Goal: Task Accomplishment & Management: Manage account settings

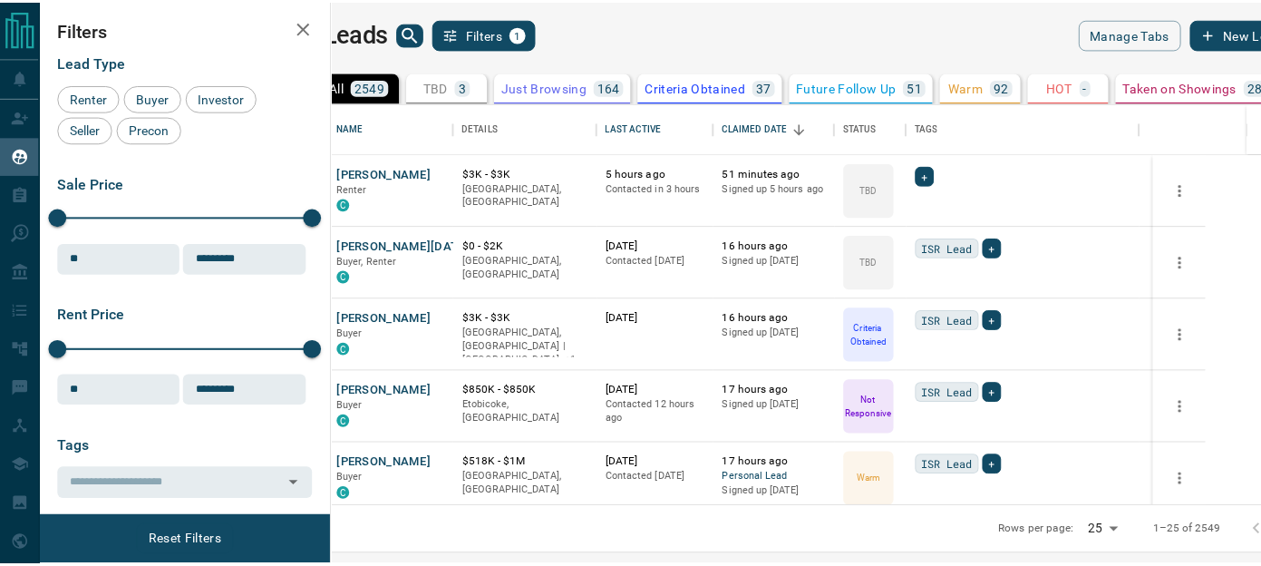
scroll to position [390, 919]
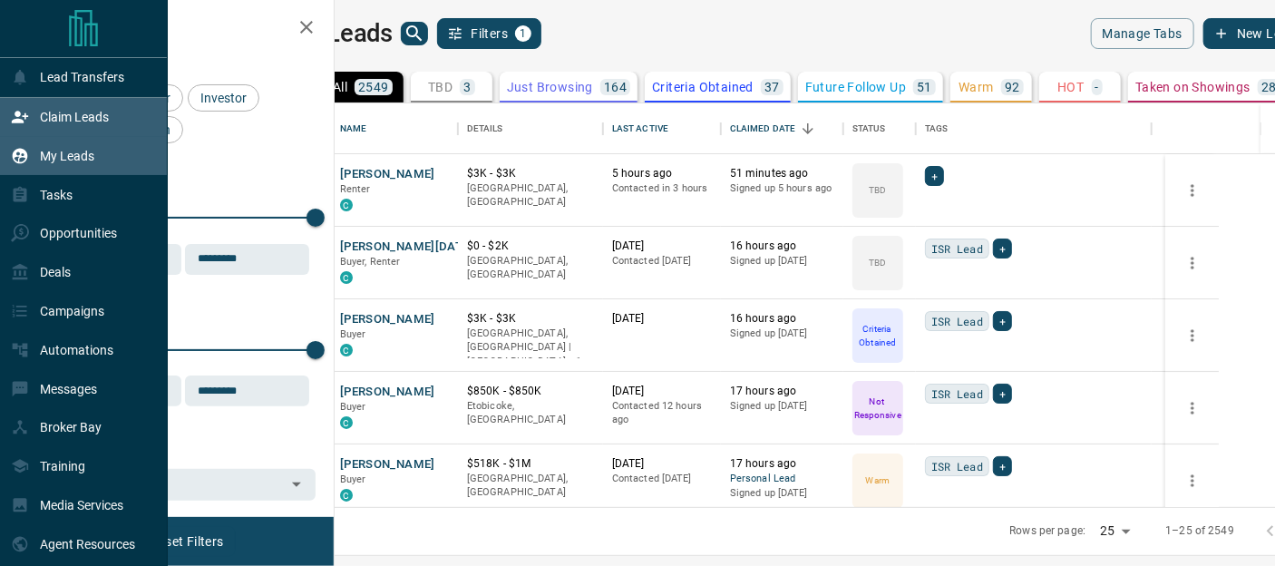
click at [64, 120] on p "Claim Leads" at bounding box center [74, 117] width 69 height 15
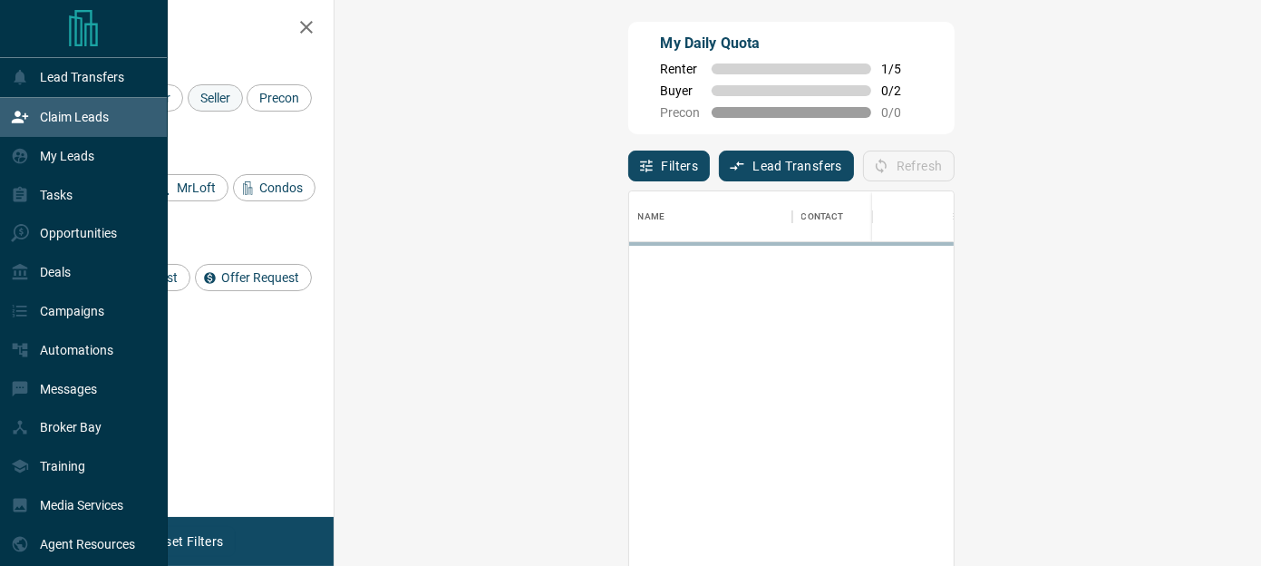
scroll to position [410, 874]
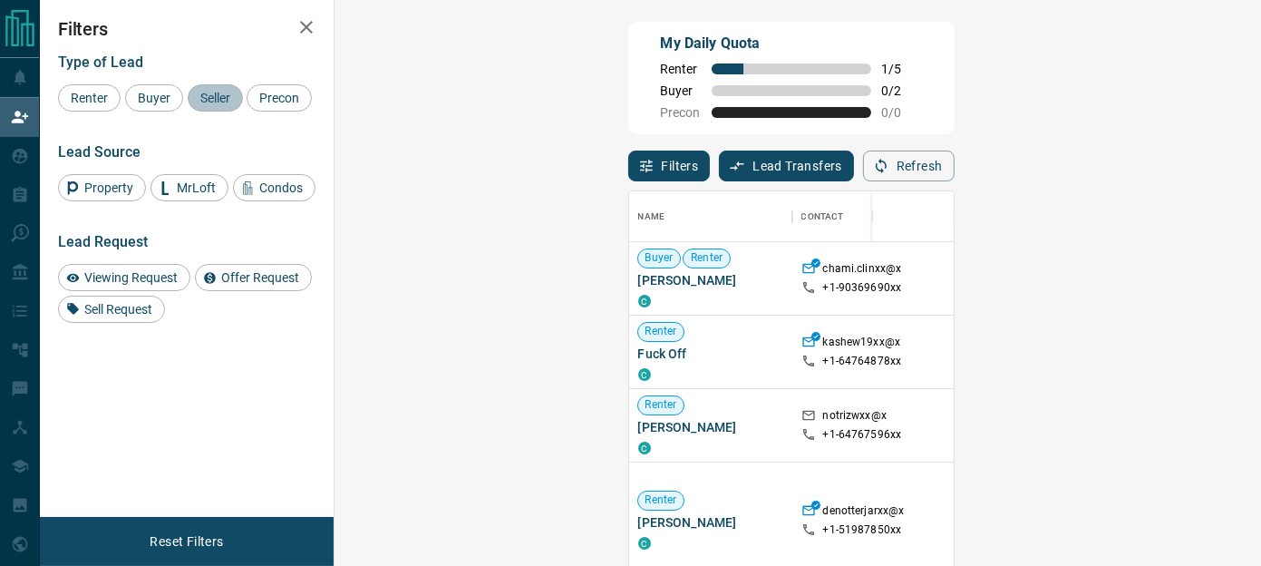
click at [199, 93] on span "Seller" at bounding box center [215, 98] width 43 height 15
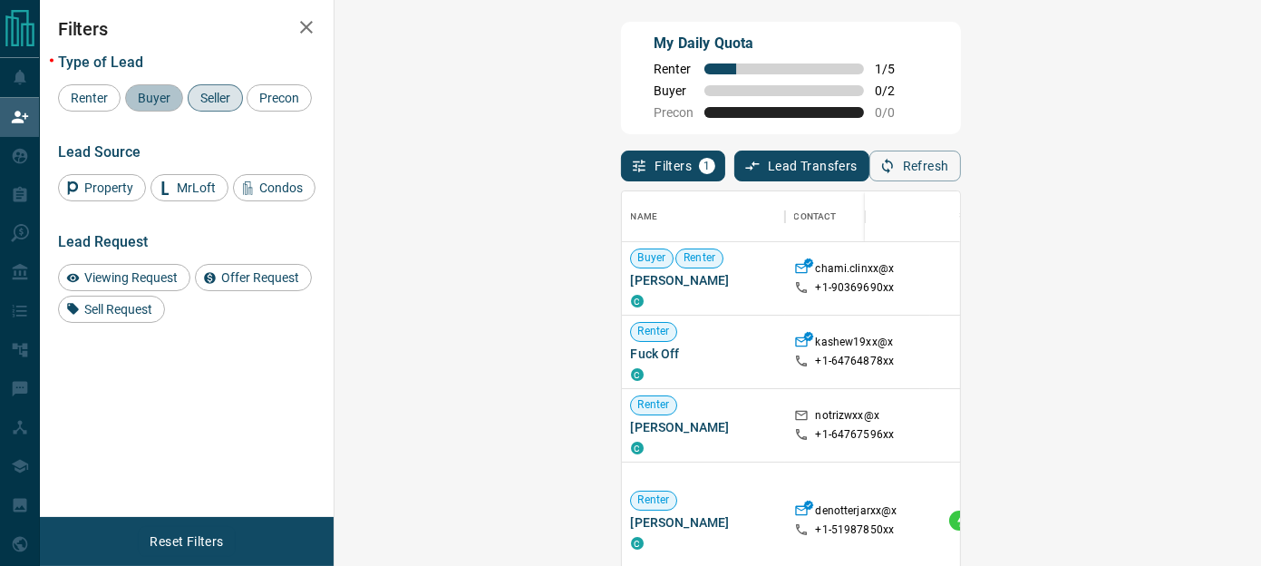
click at [145, 104] on span "Buyer" at bounding box center [153, 98] width 45 height 15
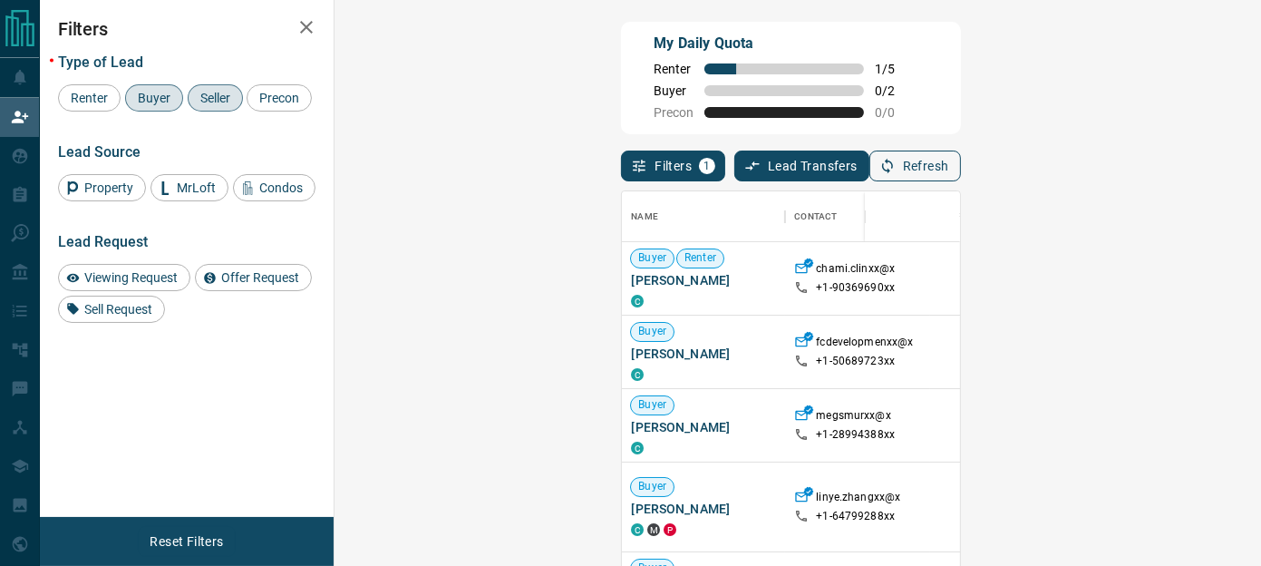
click at [896, 159] on icon "button" at bounding box center [888, 166] width 16 height 16
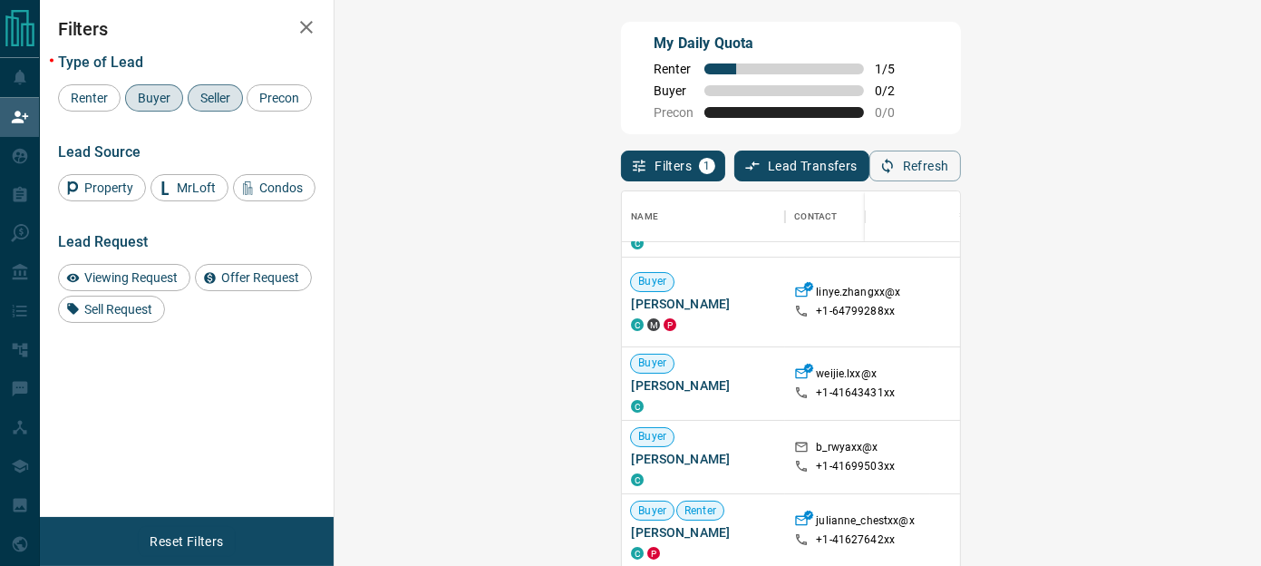
scroll to position [209, 0]
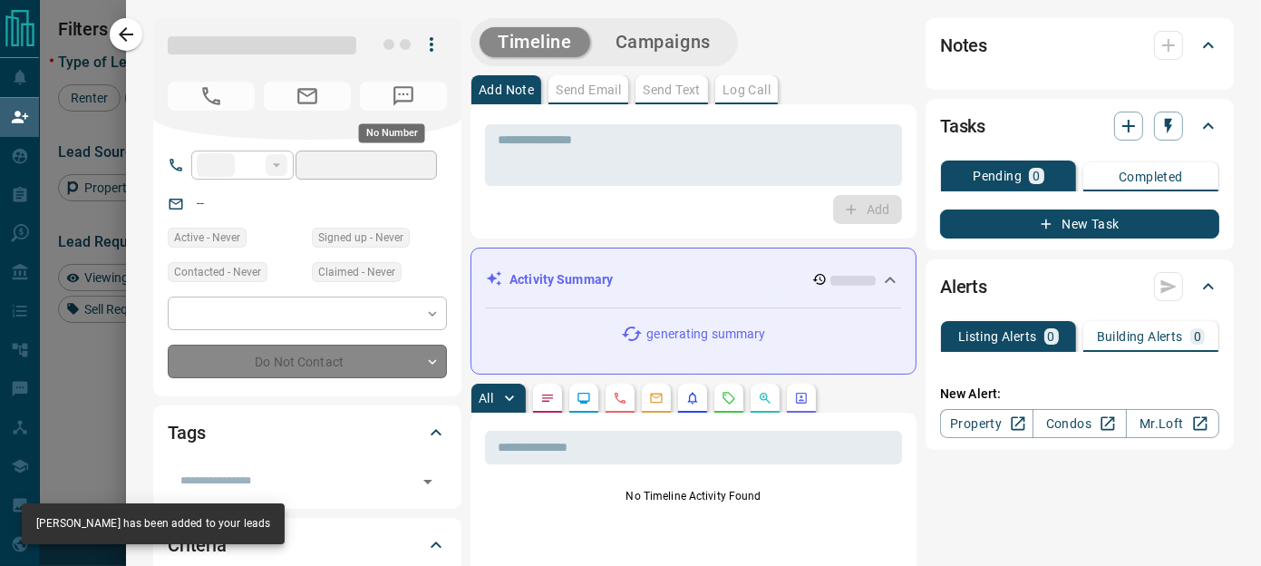
type input "**"
type input "**********"
type input "**"
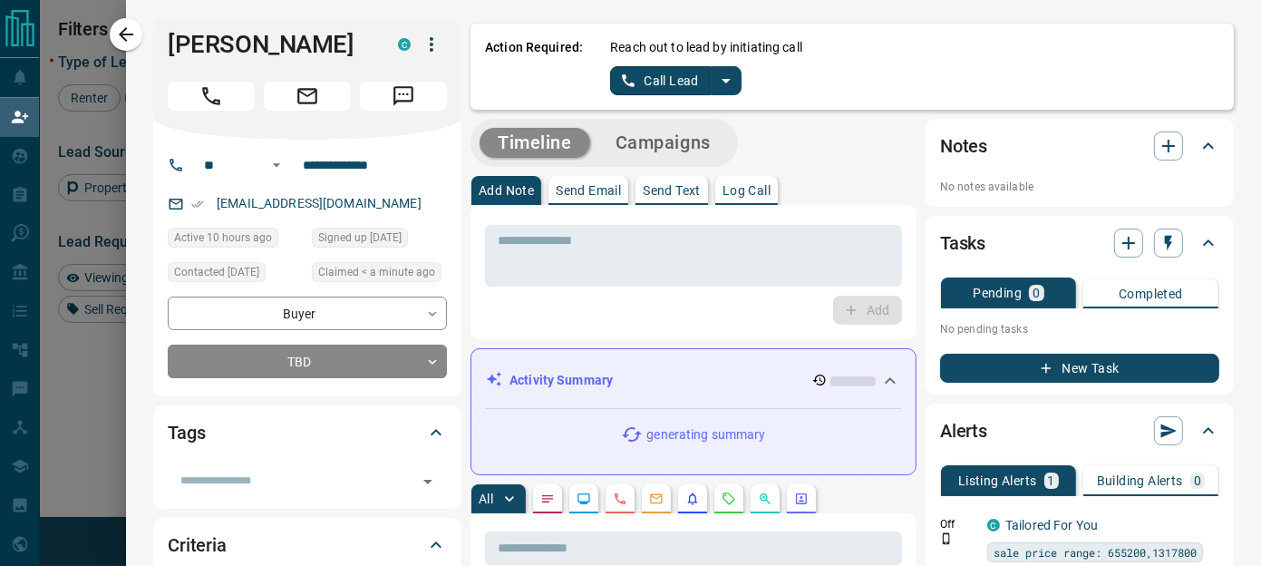
click at [722, 83] on icon "split button" at bounding box center [726, 81] width 9 height 5
click at [644, 138] on li "Log Manual Call" at bounding box center [674, 143] width 111 height 27
click at [610, 83] on button "Log Manual Call" at bounding box center [670, 80] width 120 height 29
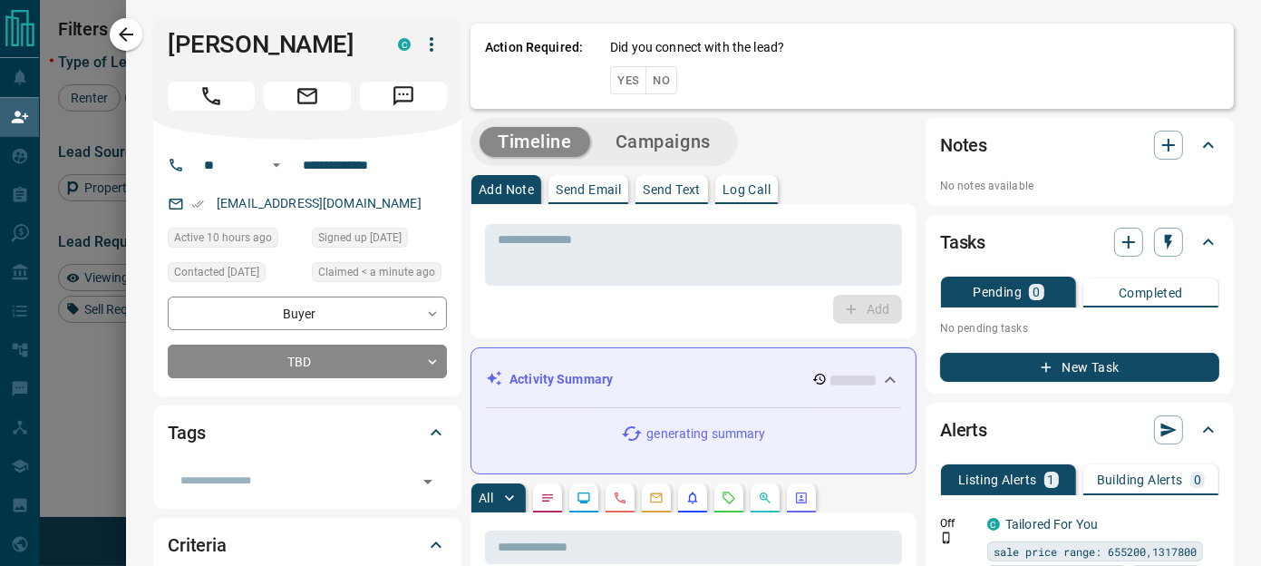
click at [650, 84] on button "No" at bounding box center [662, 80] width 32 height 28
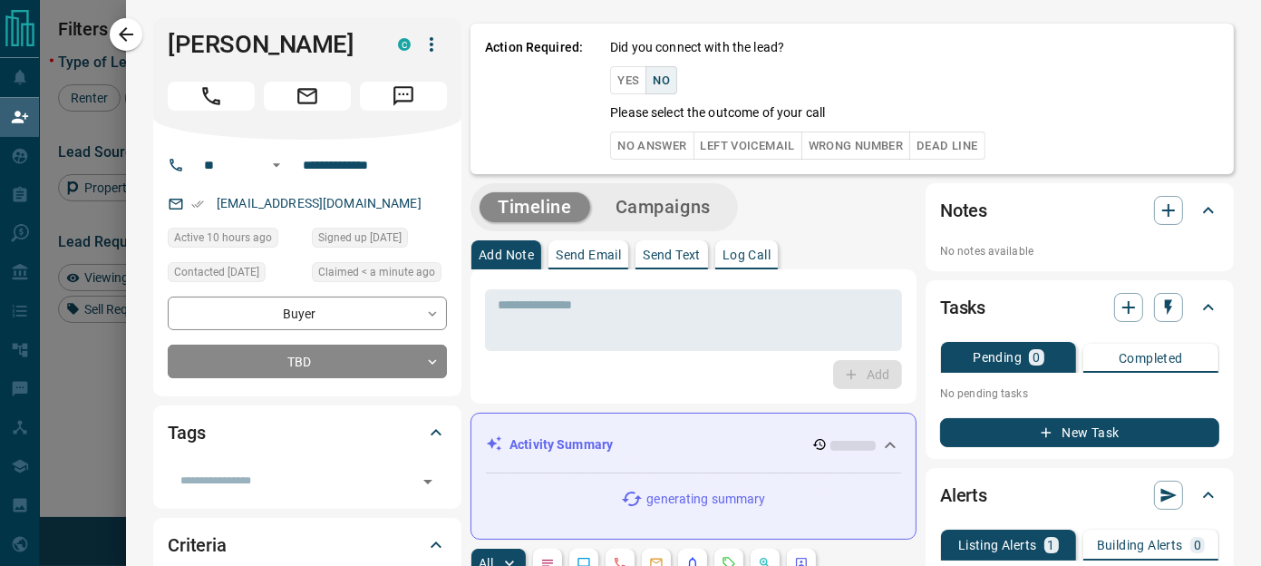
click at [624, 151] on button "No Answer" at bounding box center [651, 145] width 83 height 28
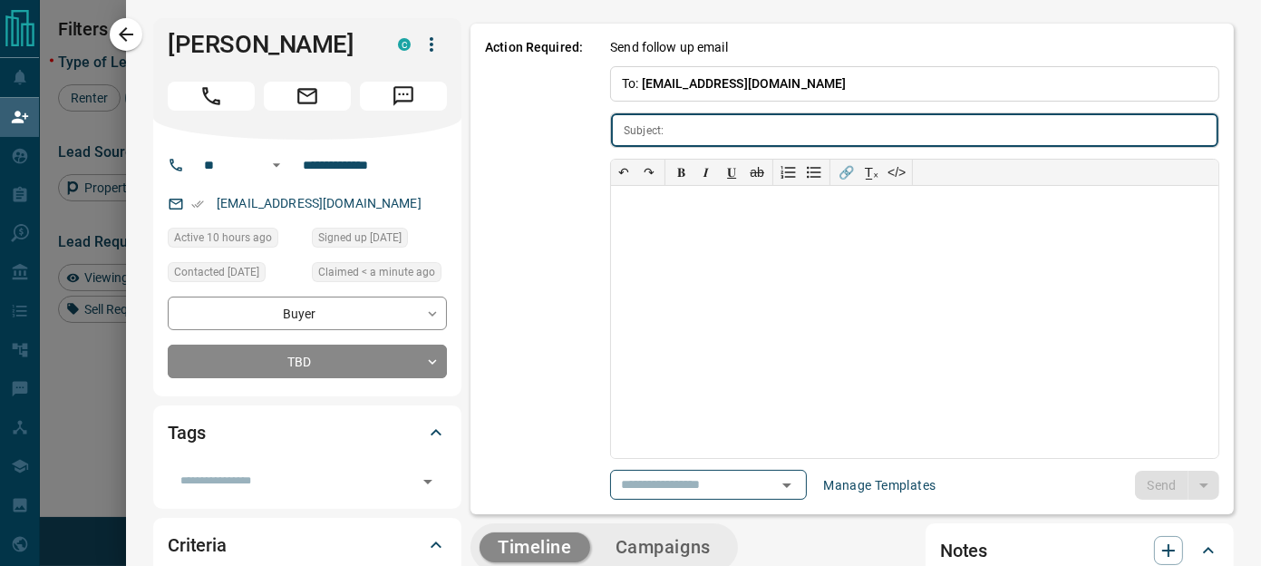
type input "**********"
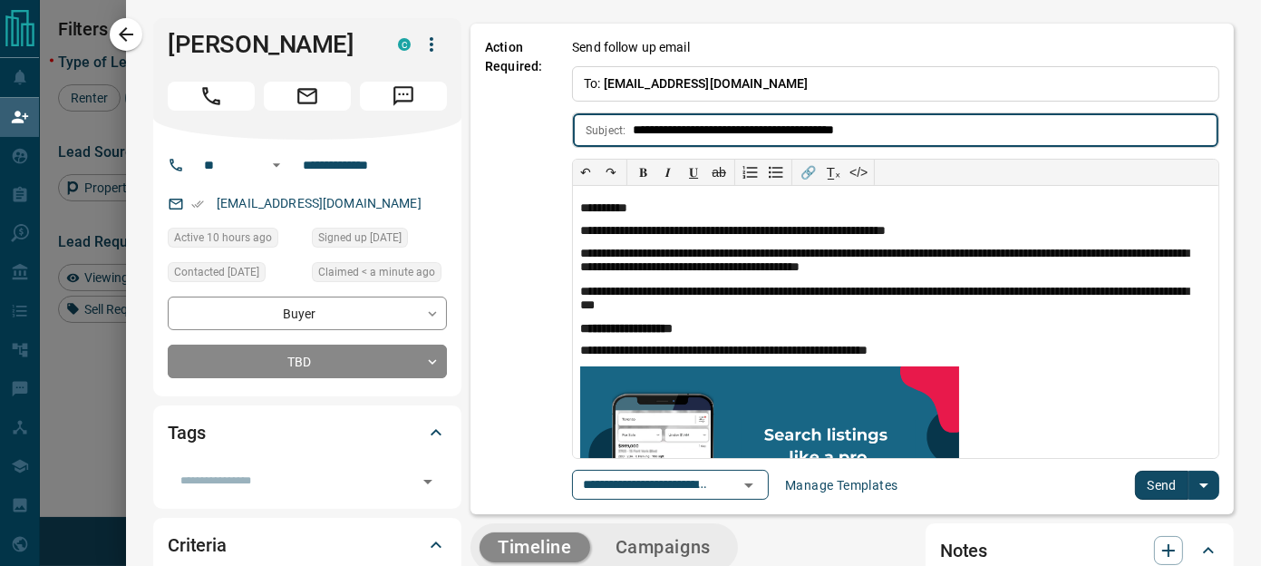
click at [1152, 481] on button "Send" at bounding box center [1161, 485] width 53 height 29
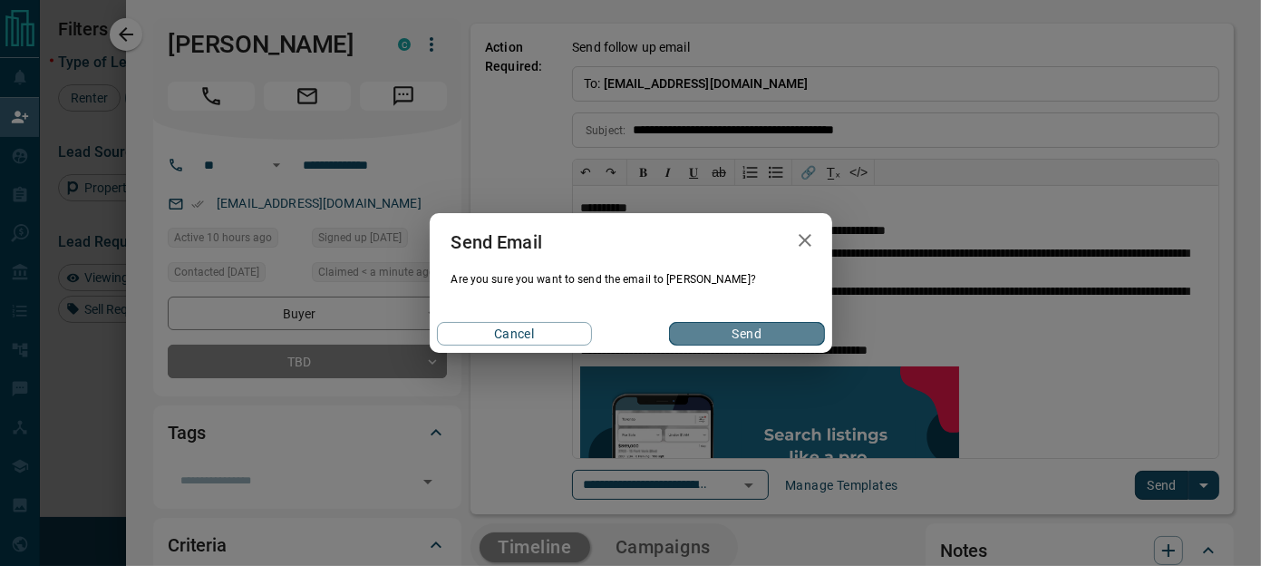
click at [740, 333] on button "Send" at bounding box center [746, 334] width 155 height 24
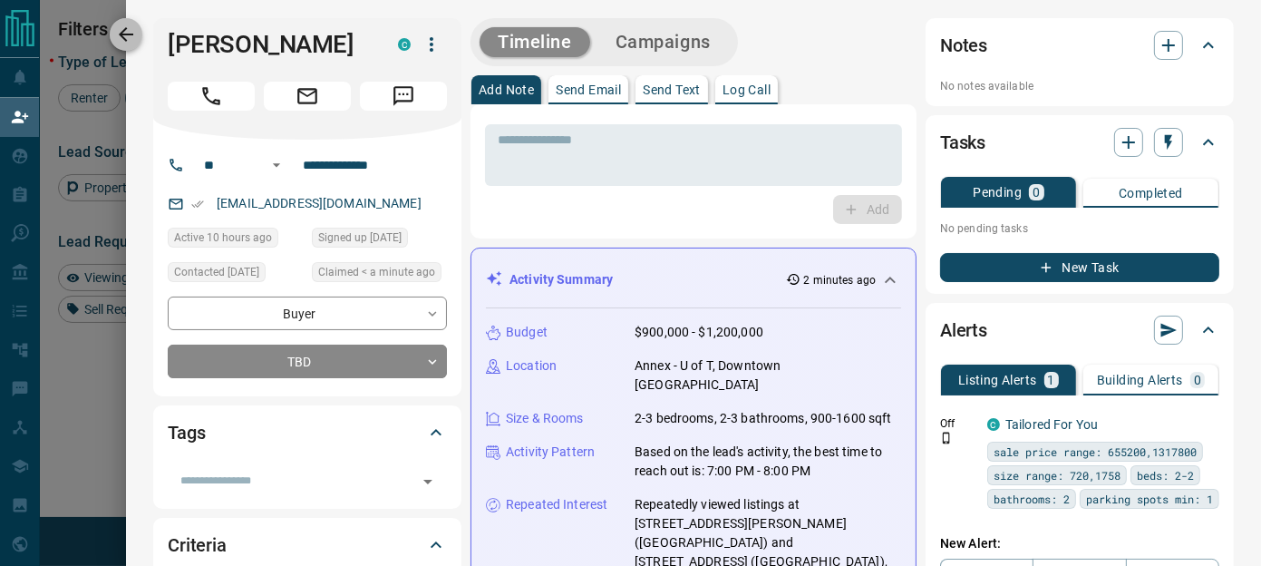
click at [127, 35] on icon "button" at bounding box center [126, 34] width 15 height 15
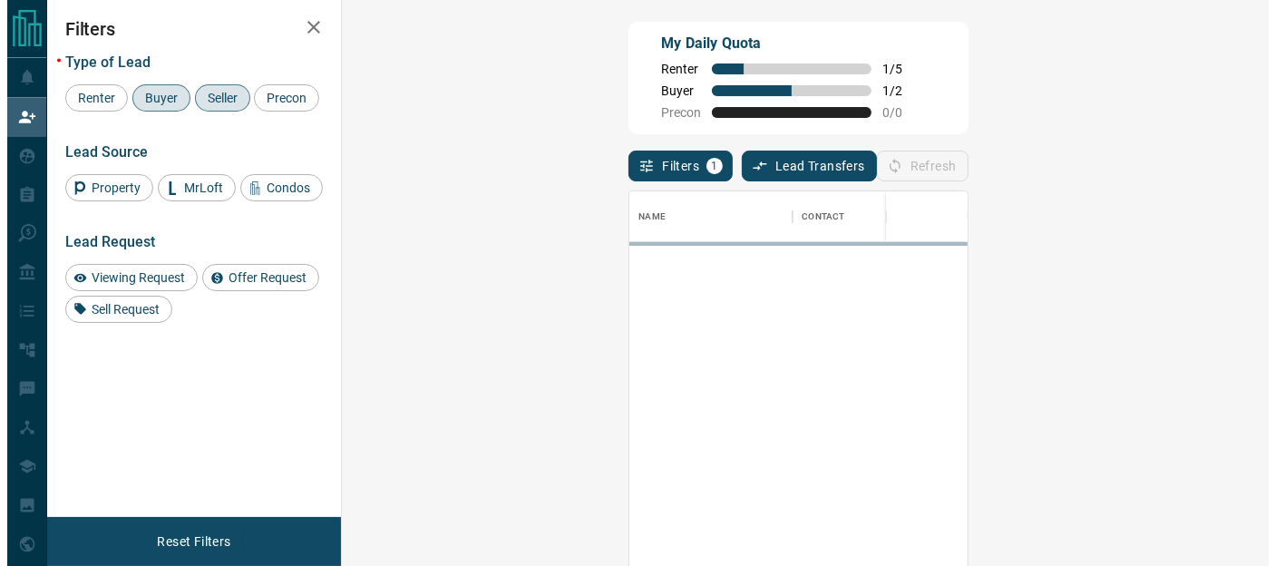
scroll to position [410, 874]
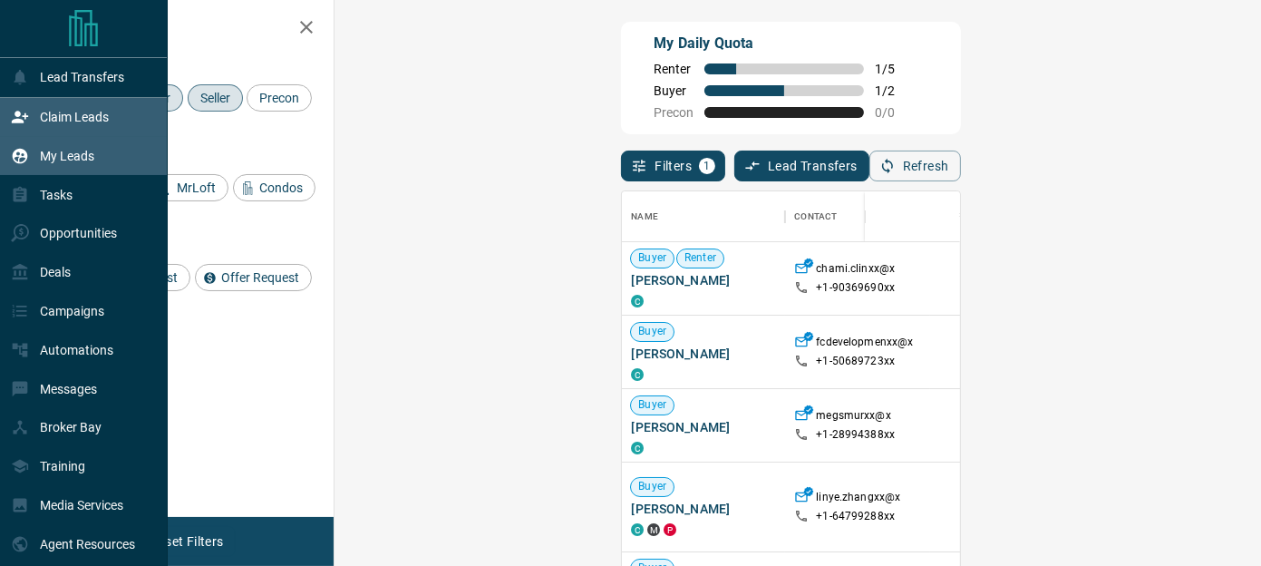
click at [67, 163] on p "My Leads" at bounding box center [67, 156] width 54 height 15
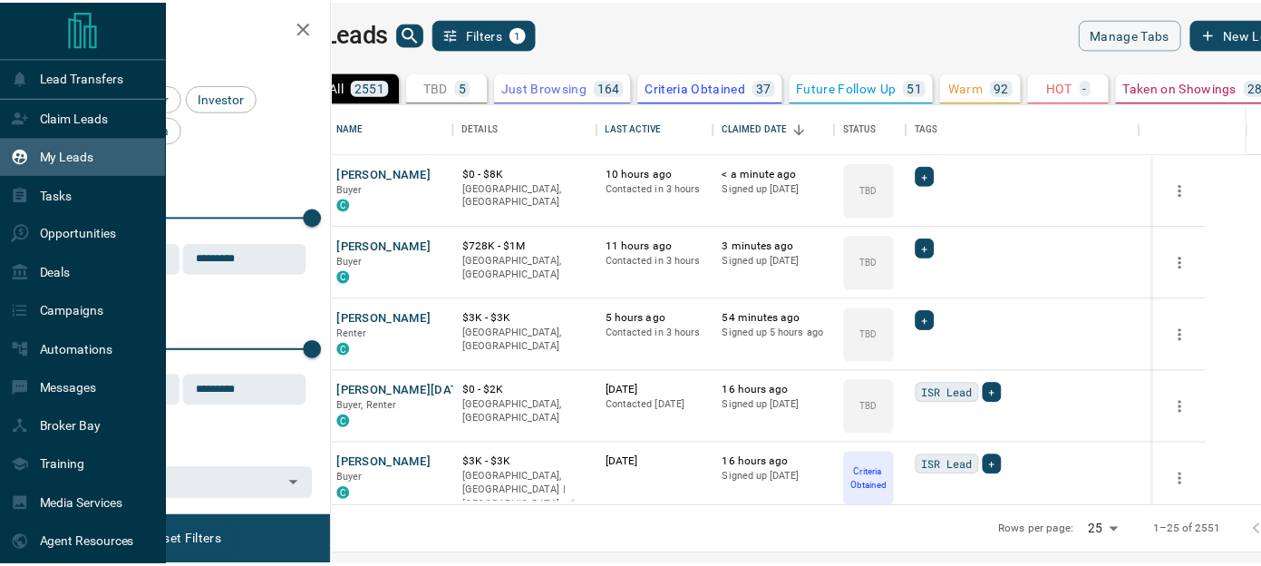
scroll to position [390, 919]
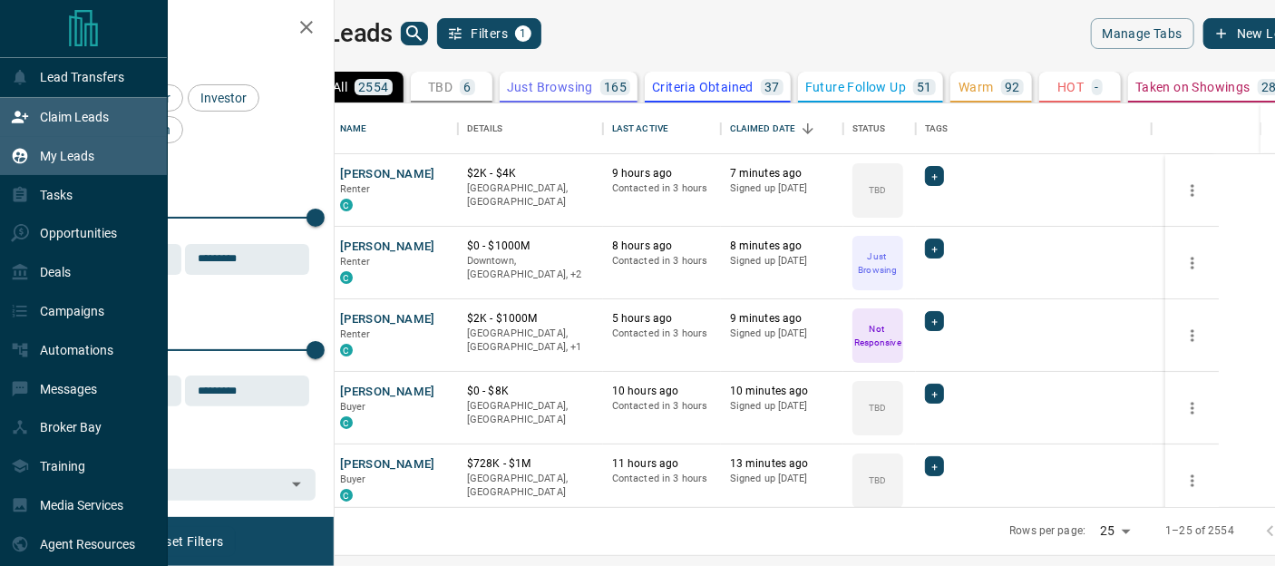
click at [68, 121] on p "Claim Leads" at bounding box center [74, 117] width 69 height 15
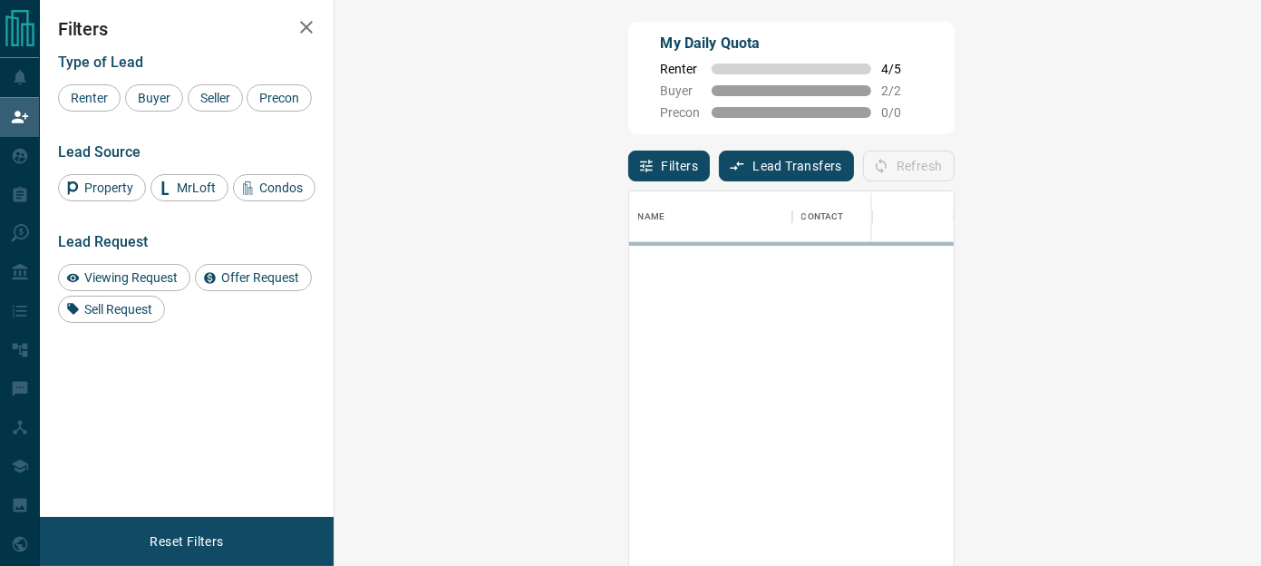
scroll to position [410, 874]
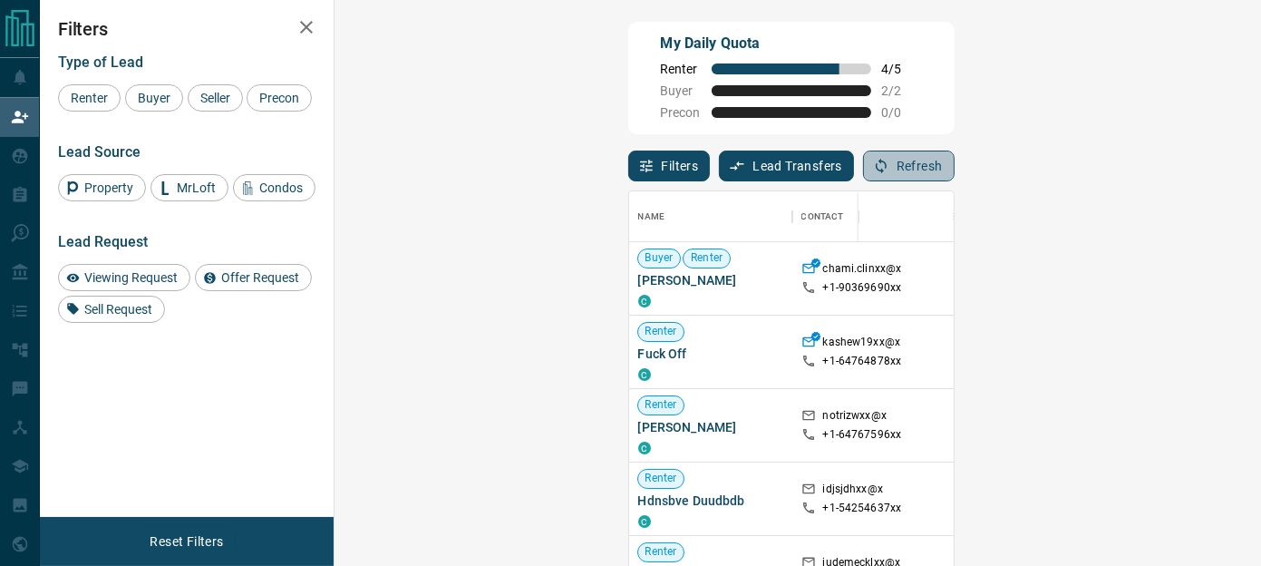
click at [955, 181] on button "Refresh" at bounding box center [909, 166] width 92 height 31
click at [890, 161] on icon "button" at bounding box center [881, 166] width 16 height 16
click at [787, 102] on div "My Daily Quota Renter 4 / 5 Buyer 2 / 2 Precon 0 / 0" at bounding box center [791, 78] width 326 height 112
click at [955, 168] on button "Refresh" at bounding box center [909, 166] width 92 height 31
click at [124, 364] on div "Filters Type of Lead Renter Buyer Seller Precon Lead Source Property MrLoft Con…" at bounding box center [187, 283] width 294 height 566
